Goal: Task Accomplishment & Management: Use online tool/utility

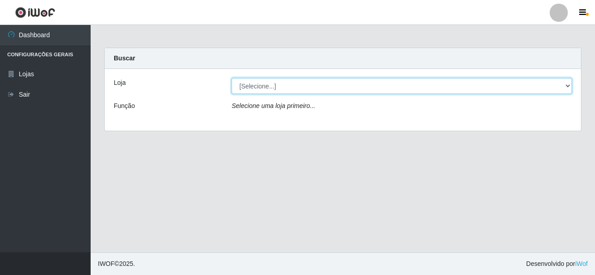
drag, startPoint x: 222, startPoint y: 87, endPoint x: 263, endPoint y: 85, distance: 41.3
click at [263, 85] on select "[Selecione...] [GEOGRAPHIC_DATA] [GEOGRAPHIC_DATA]" at bounding box center [402, 86] width 341 height 16
select select "64"
click at [232, 78] on select "[Selecione...] [GEOGRAPHIC_DATA] [GEOGRAPHIC_DATA]" at bounding box center [402, 86] width 341 height 16
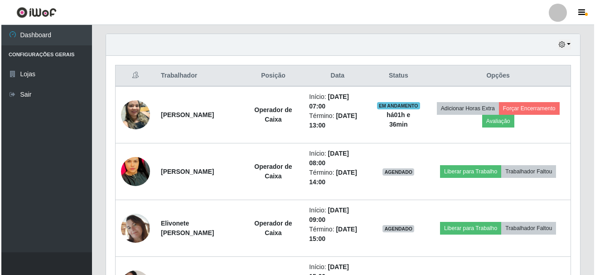
scroll to position [317, 0]
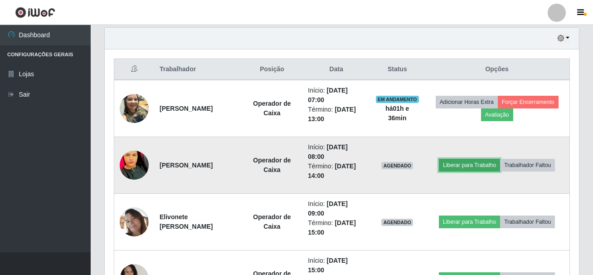
click at [480, 166] on button "Liberar para Trabalho" at bounding box center [469, 165] width 61 height 13
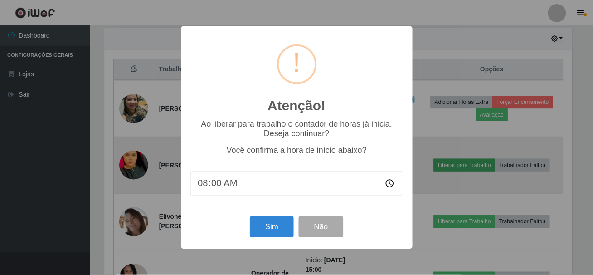
scroll to position [188, 470]
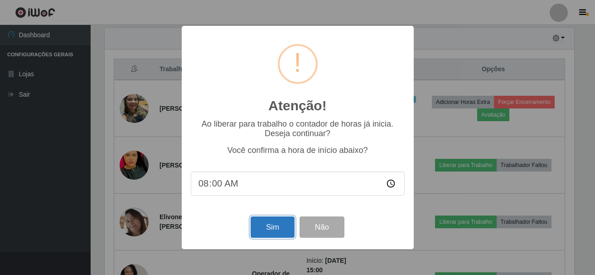
click at [277, 235] on button "Sim" at bounding box center [273, 226] width 44 height 21
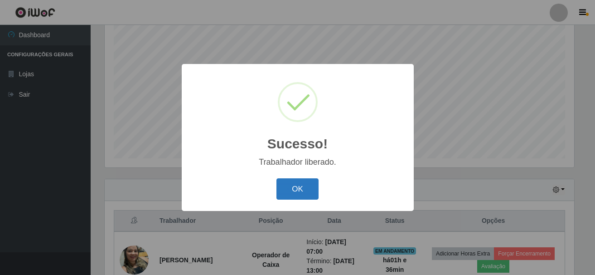
click at [309, 190] on button "OK" at bounding box center [298, 188] width 42 height 21
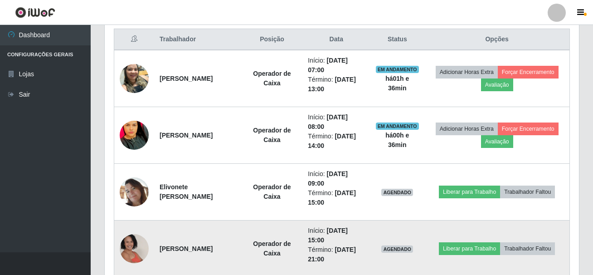
scroll to position [211, 0]
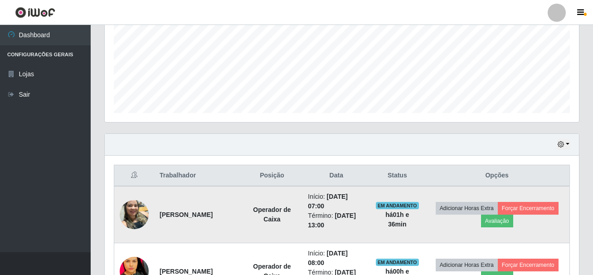
drag, startPoint x: 159, startPoint y: 209, endPoint x: 220, endPoint y: 222, distance: 61.6
click at [220, 222] on td "Janiele Ribeiro dos Santos" at bounding box center [198, 214] width 88 height 57
copy strong "Janiele Ribeiro dos Santos"
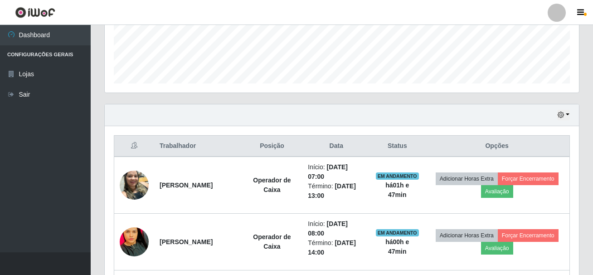
scroll to position [257, 0]
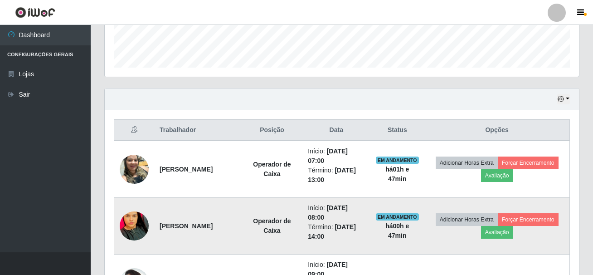
drag, startPoint x: 155, startPoint y: 225, endPoint x: 232, endPoint y: 225, distance: 77.6
click at [232, 225] on td "Luana Siqueira de souza" at bounding box center [198, 226] width 88 height 57
copy strong "Luana Siqueira de souza"
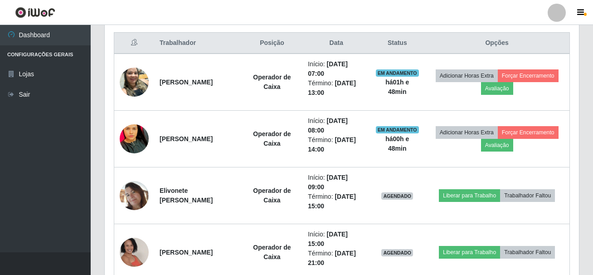
scroll to position [347, 0]
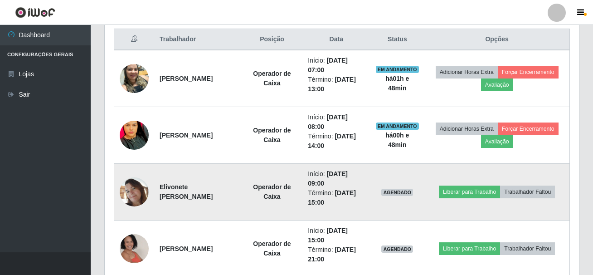
drag, startPoint x: 158, startPoint y: 190, endPoint x: 219, endPoint y: 200, distance: 62.1
click at [219, 200] on td "Elivonete Bezerra Constancio" at bounding box center [198, 192] width 88 height 57
copy strong "Elivonete Bezerra Constancio"
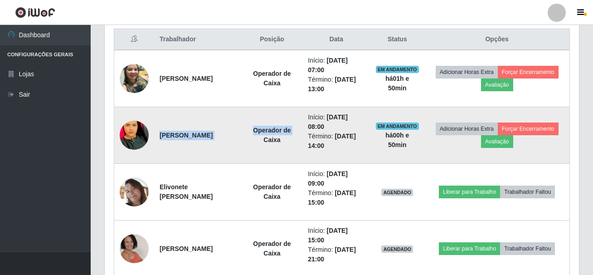
drag, startPoint x: 155, startPoint y: 137, endPoint x: 244, endPoint y: 150, distance: 89.3
click at [244, 150] on tr "Luana Siqueira de souza Operador de Caixa Início: 09/09/2025, 08:00 Término: 09…" at bounding box center [342, 135] width 456 height 57
click at [242, 150] on td "Operador de Caixa" at bounding box center [272, 135] width 61 height 57
drag, startPoint x: 157, startPoint y: 134, endPoint x: 233, endPoint y: 143, distance: 76.3
click at [233, 143] on td "Luana Siqueira de souza" at bounding box center [198, 135] width 88 height 57
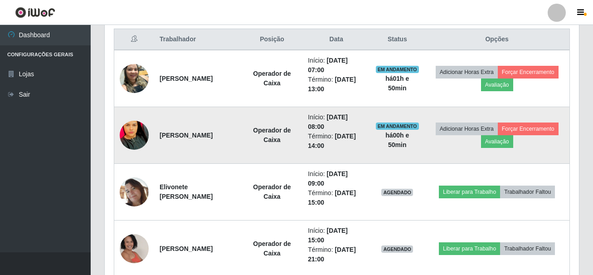
copy strong "Luana Siqueira de souza"
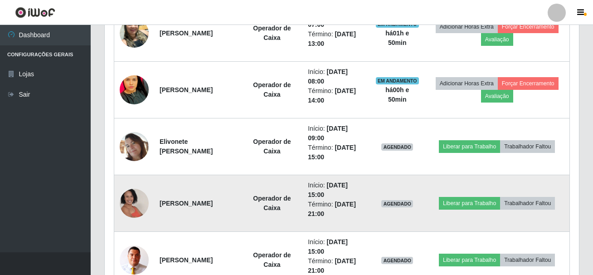
drag, startPoint x: 156, startPoint y: 197, endPoint x: 238, endPoint y: 205, distance: 82.4
click at [238, 205] on td "Micarla Melo de Souza Cesário" at bounding box center [198, 203] width 88 height 57
copy strong "Micarla Melo de Souza Cesário"
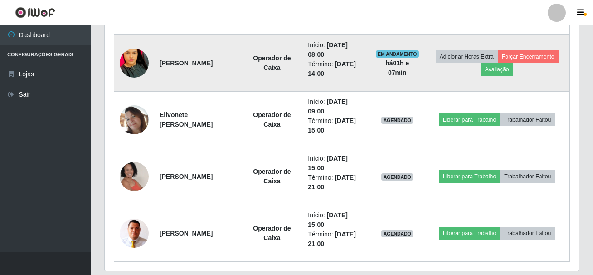
scroll to position [449, 0]
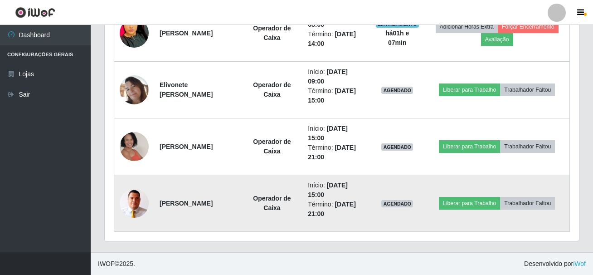
drag, startPoint x: 158, startPoint y: 203, endPoint x: 233, endPoint y: 214, distance: 75.1
click at [233, 214] on td "Erik Amancio Da Silva" at bounding box center [198, 203] width 88 height 57
copy strong "Erik Amancio Da Silva"
